Goal: Task Accomplishment & Management: Complete application form

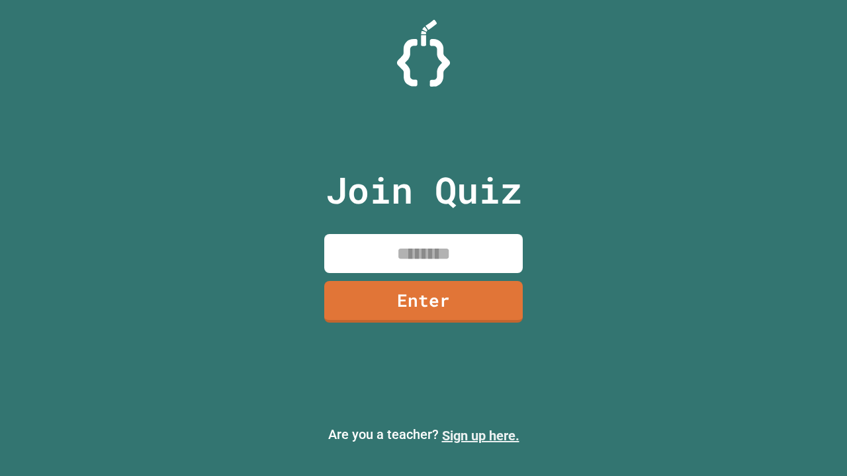
click at [480, 436] on link "Sign up here." at bounding box center [480, 436] width 77 height 16
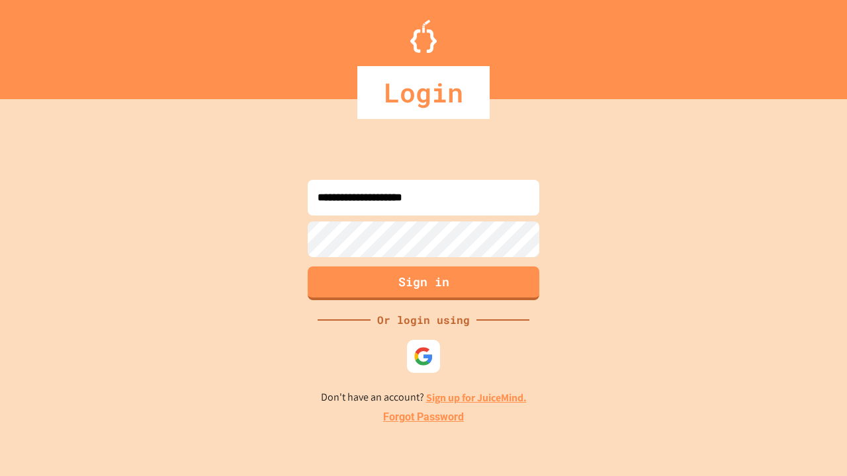
type input "**********"
